Goal: Find specific page/section: Find specific page/section

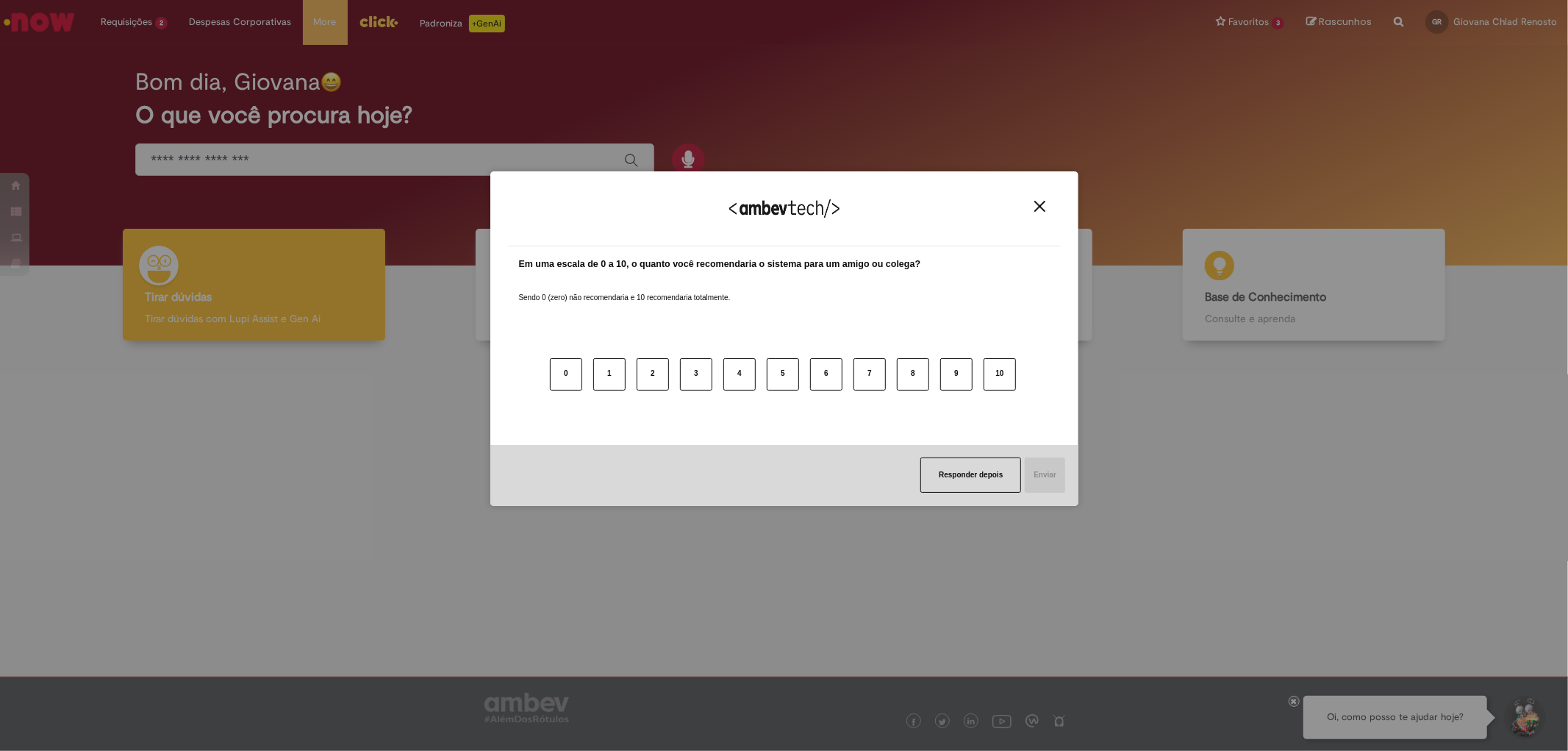
click at [1045, 208] on img "Close" at bounding box center [1040, 207] width 11 height 11
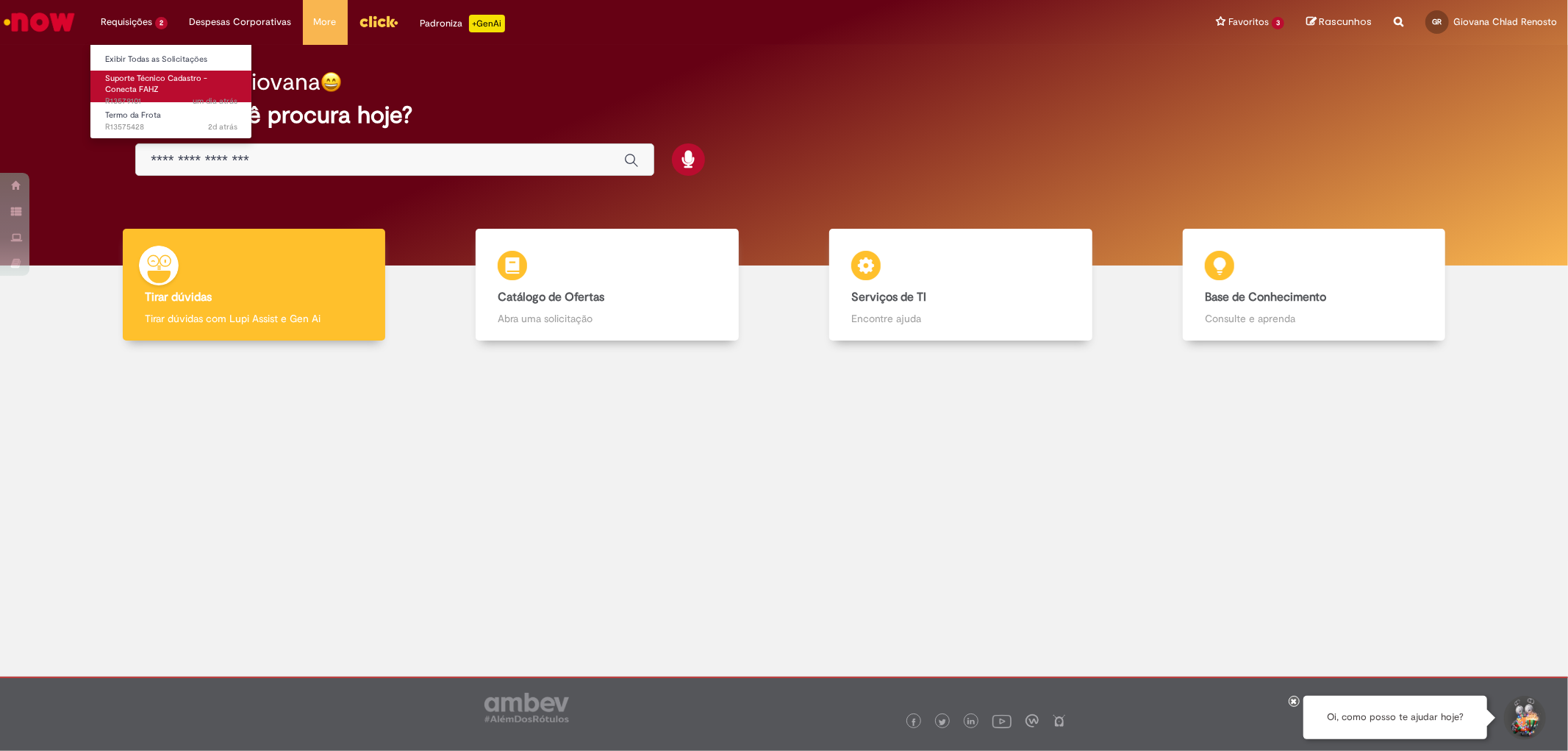
click at [147, 89] on span "Suporte Técnico Cadastro - Conecta FAHZ" at bounding box center [156, 84] width 102 height 23
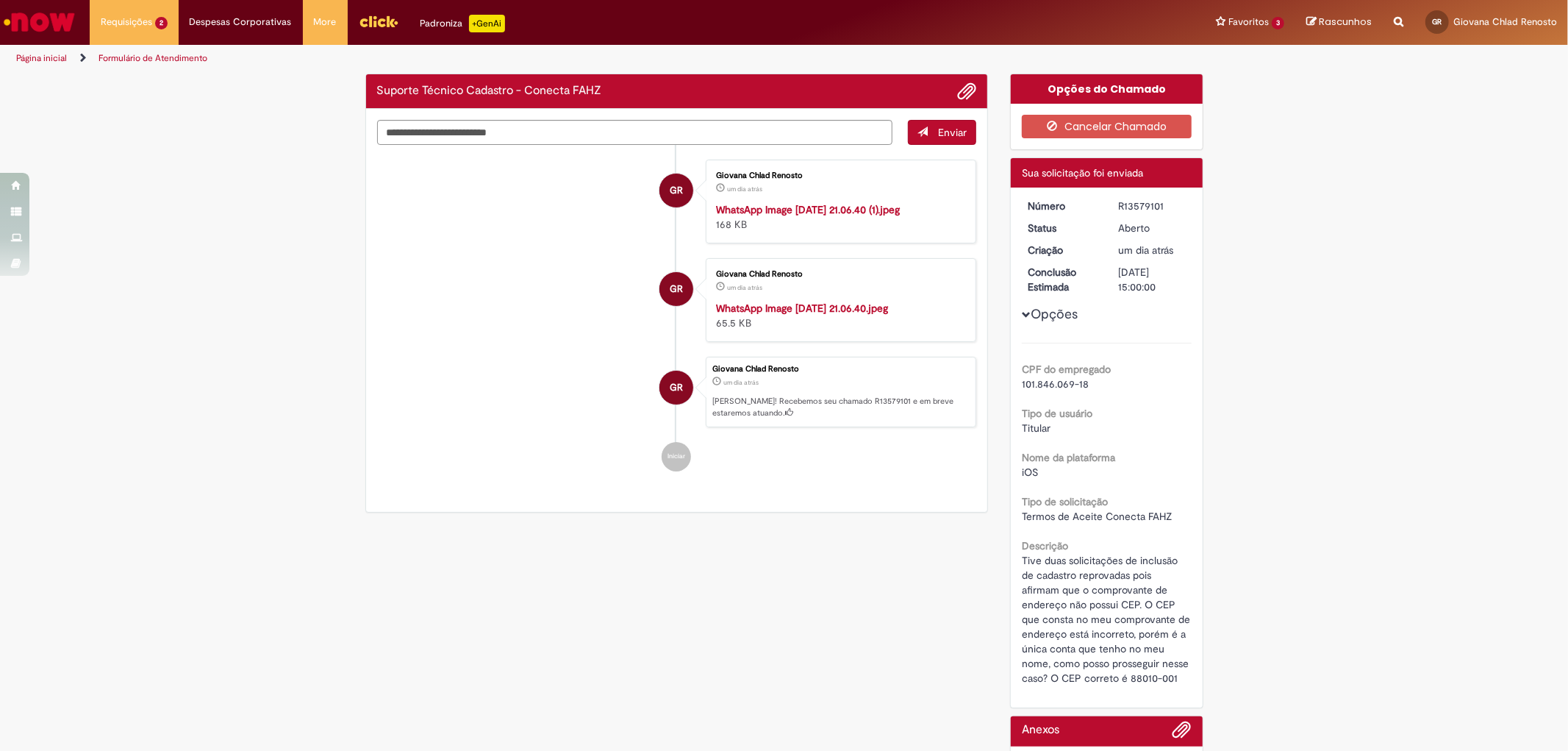
click at [1432, 320] on div "Verificar Código de Barras Suporte Técnico Cadastro - Conecta FAHZ Enviar GR Gi…" at bounding box center [784, 538] width 1568 height 929
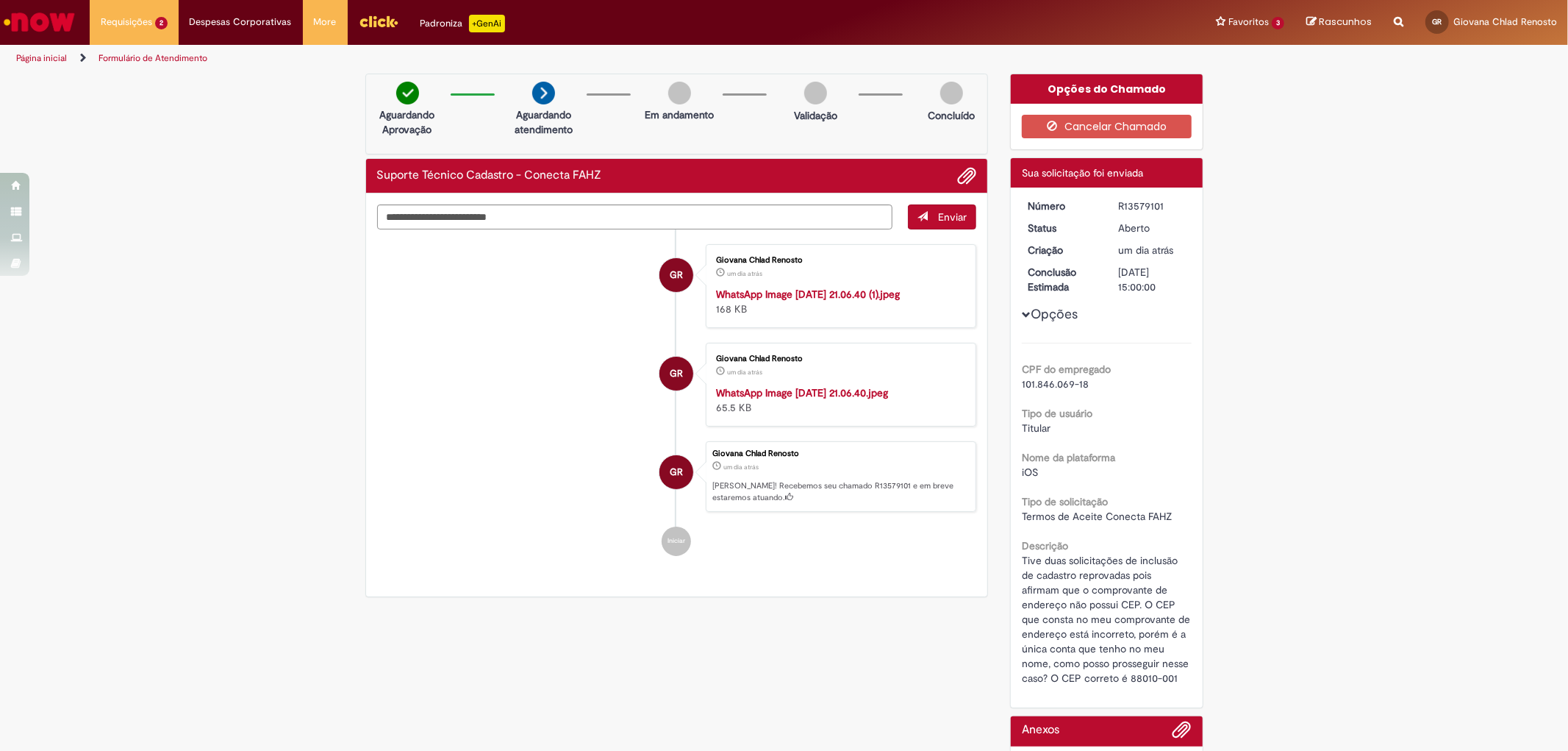
click at [39, 33] on img "Ir para a Homepage" at bounding box center [39, 22] width 76 height 29
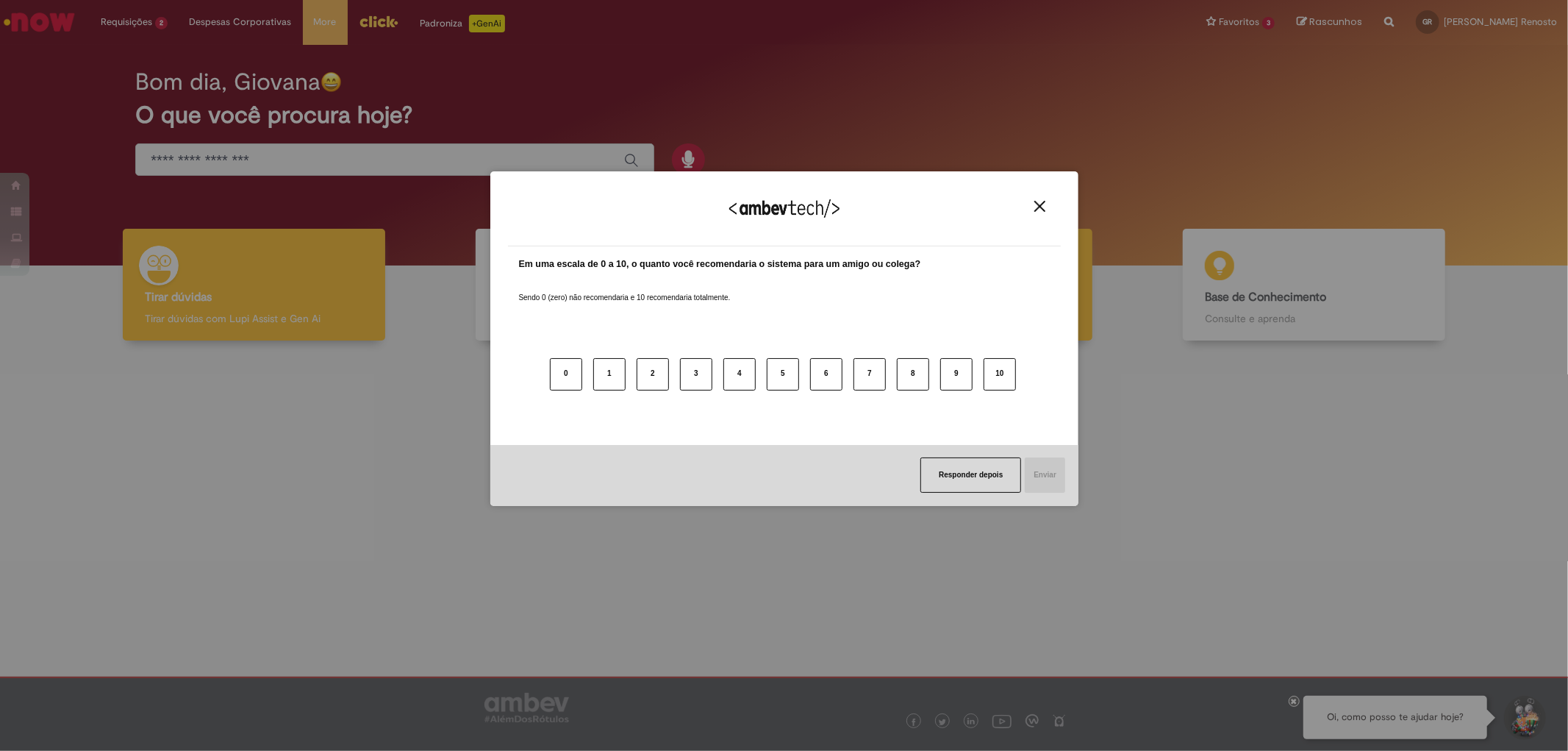
click at [965, 308] on div "0 1 2 3 4 5 6 7 8 9 10" at bounding box center [784, 366] width 531 height 116
click at [1041, 218] on div "Agradecemos seu feedback!" at bounding box center [784, 217] width 553 height 57
click at [1041, 213] on div "Agradecemos seu feedback!" at bounding box center [784, 217] width 553 height 57
click at [1042, 202] on img "Close" at bounding box center [1040, 207] width 11 height 11
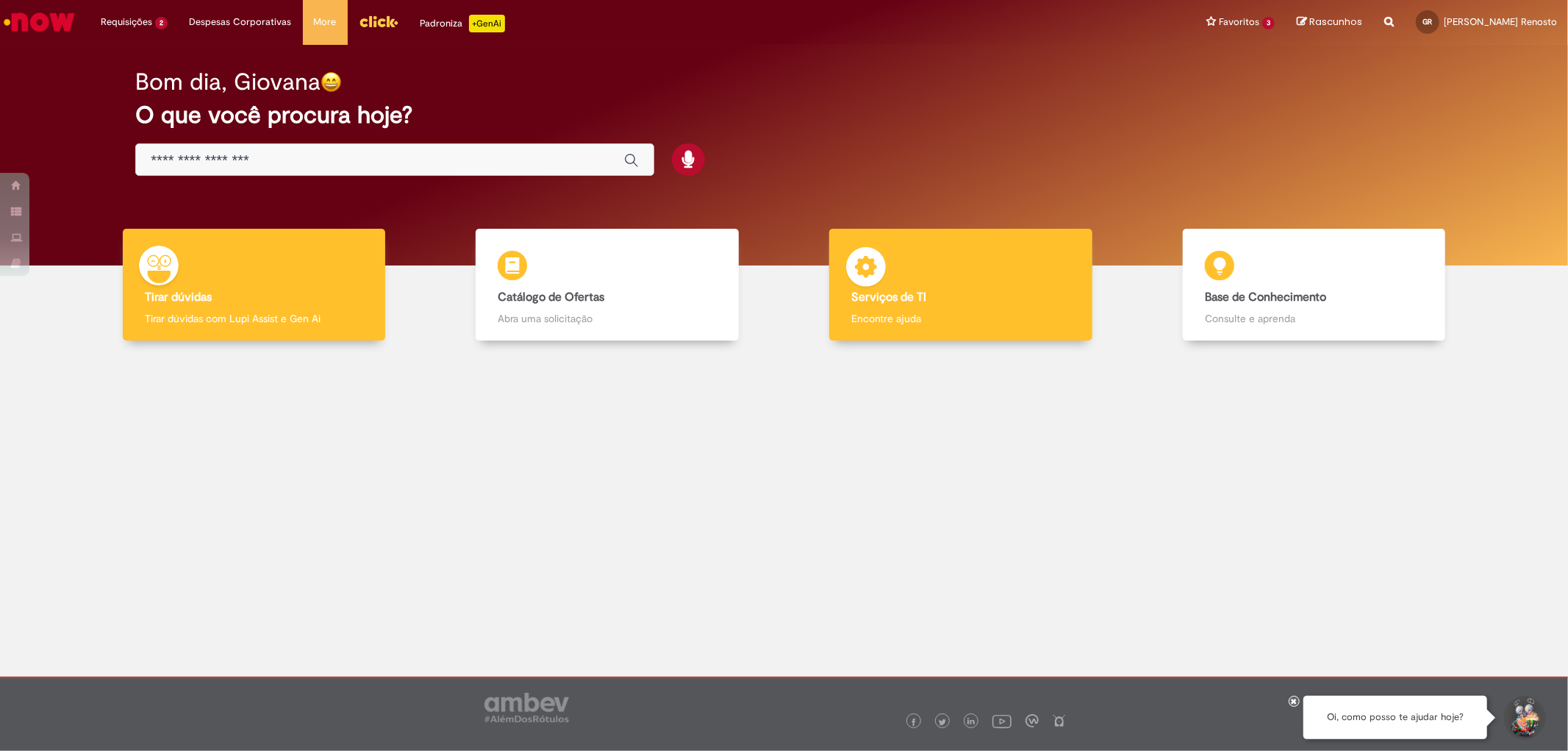
click at [1034, 296] on h4 "Serviços de TI" at bounding box center [961, 298] width 219 height 13
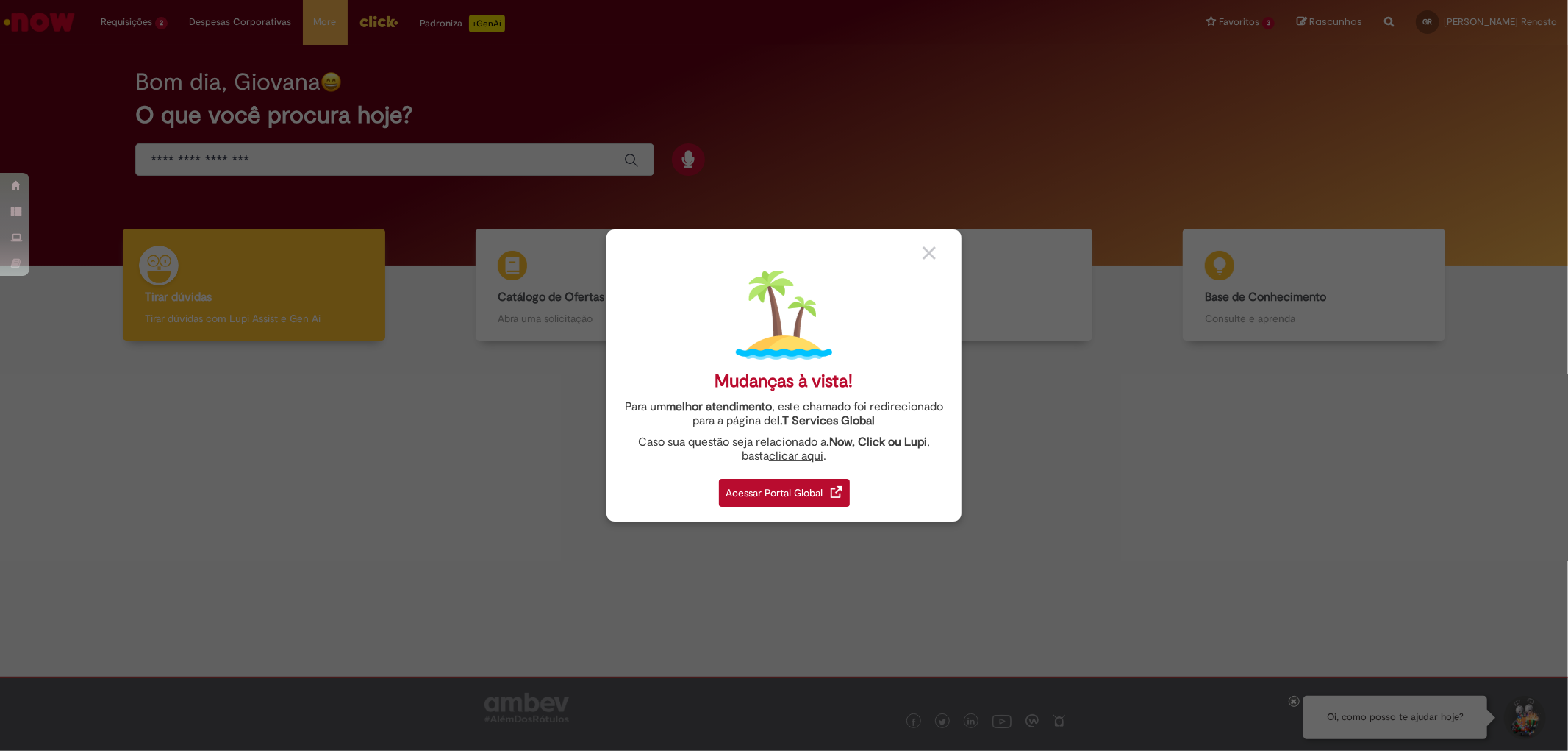
click at [760, 495] on div "Acessar Portal Global" at bounding box center [784, 492] width 131 height 28
